Goal: Use online tool/utility: Utilize a website feature to perform a specific function

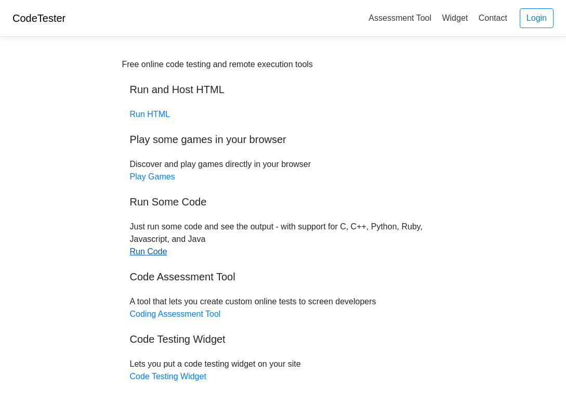
click at [149, 252] on link "Run Code" at bounding box center [148, 251] width 37 height 9
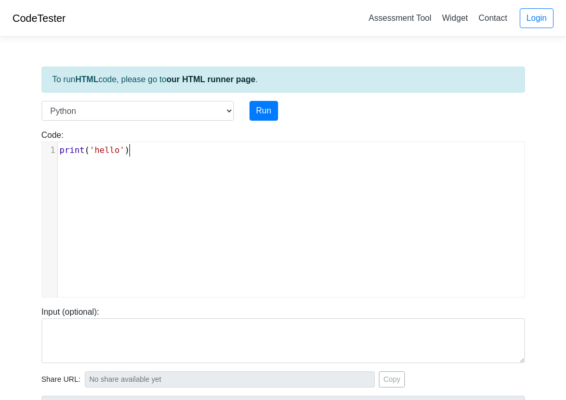
click at [79, 177] on div "xxxxxxxxxx 1 print ( 'hello' )" at bounding box center [291, 227] width 498 height 171
click at [117, 157] on div "xxxxxxxxxx 1 print ( 'hello' )" at bounding box center [291, 150] width 467 height 17
type textarea "print('hello')"
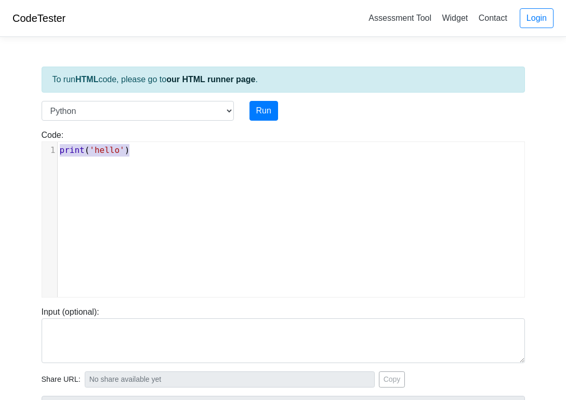
click at [117, 157] on div "x 1 print ( 'hello' )" at bounding box center [291, 150] width 467 height 17
paste textarea
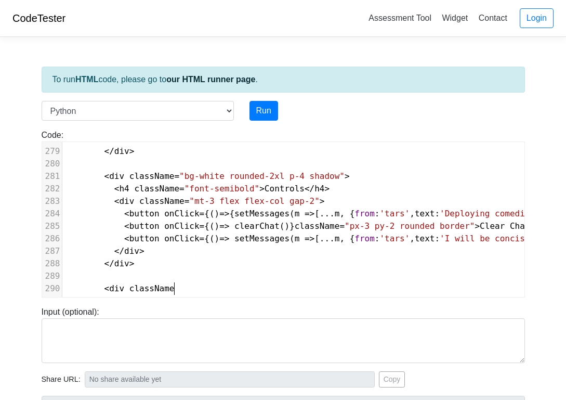
scroll to position [0, 0]
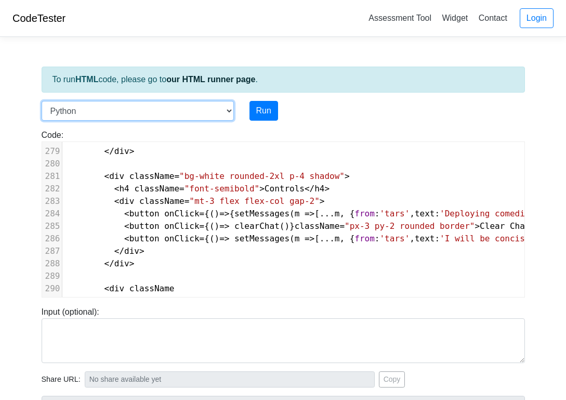
select select "javascript"
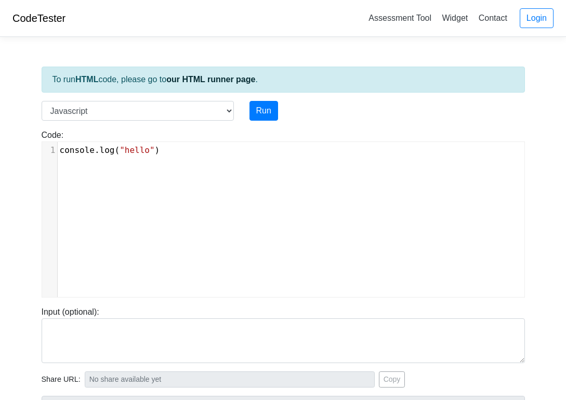
click at [179, 161] on div "xxxxxxxxxx 1 console . log ( "hello" )" at bounding box center [291, 227] width 498 height 171
type textarea "console.log("hello")"
click at [179, 161] on div "x 1 console . log ( "hello" )" at bounding box center [291, 227] width 498 height 171
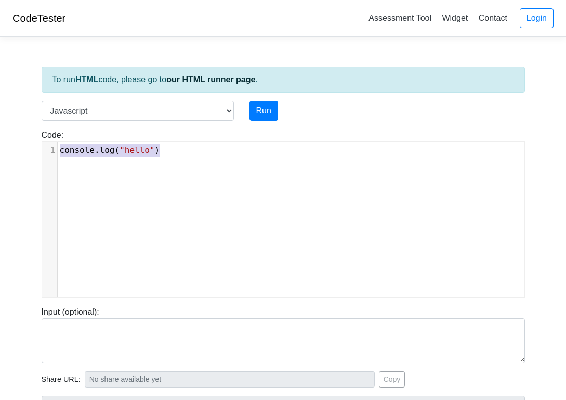
scroll to position [3468, 0]
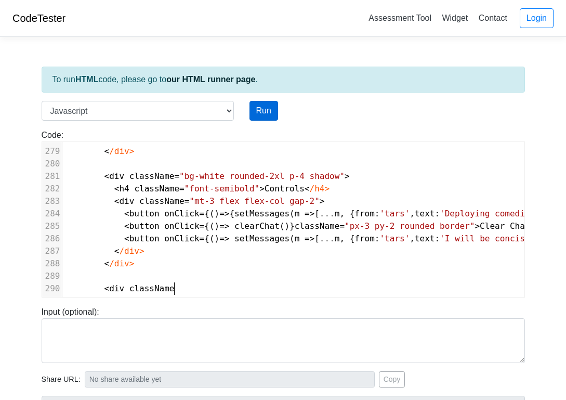
click at [261, 106] on button "Run" at bounding box center [264, 111] width 29 height 20
type input "https://codetester.io/runner?s=yAX758MKWD"
type textarea "Submission status: Runtime Error (NZEC) Stderr: /box/script.js:1 import React, …"
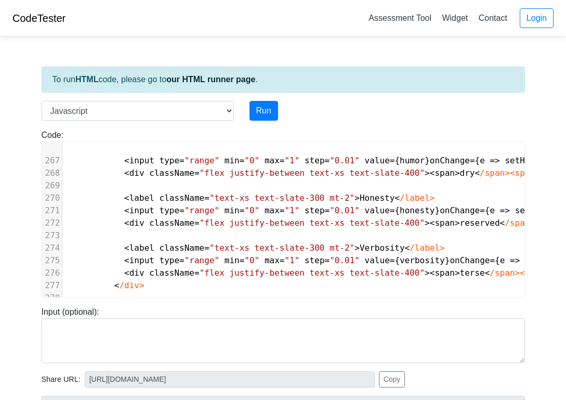
scroll to position [0, 0]
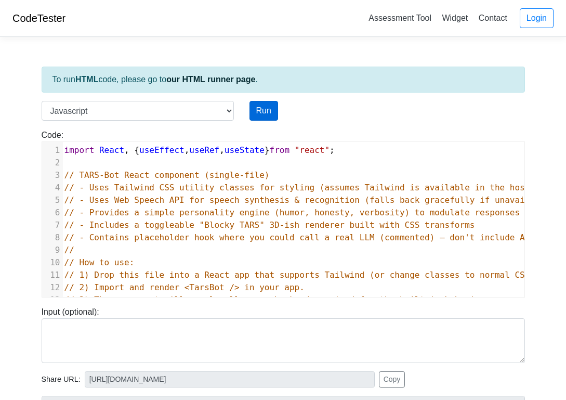
click at [262, 114] on button "Run" at bounding box center [264, 111] width 29 height 20
type input "https://codetester.io/runner?s=n0lmJDeRXe"
type textarea "Submission status: Runtime Error (NZEC) Stderr: /box/script.js:1 import React, …"
